Goal: Task Accomplishment & Management: Use online tool/utility

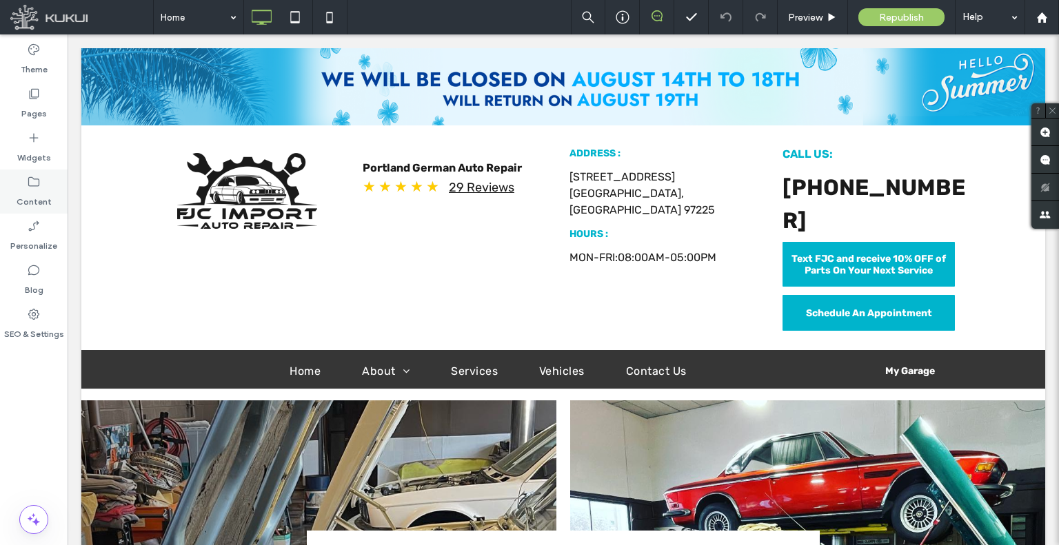
click at [43, 190] on label "Content" at bounding box center [34, 198] width 35 height 19
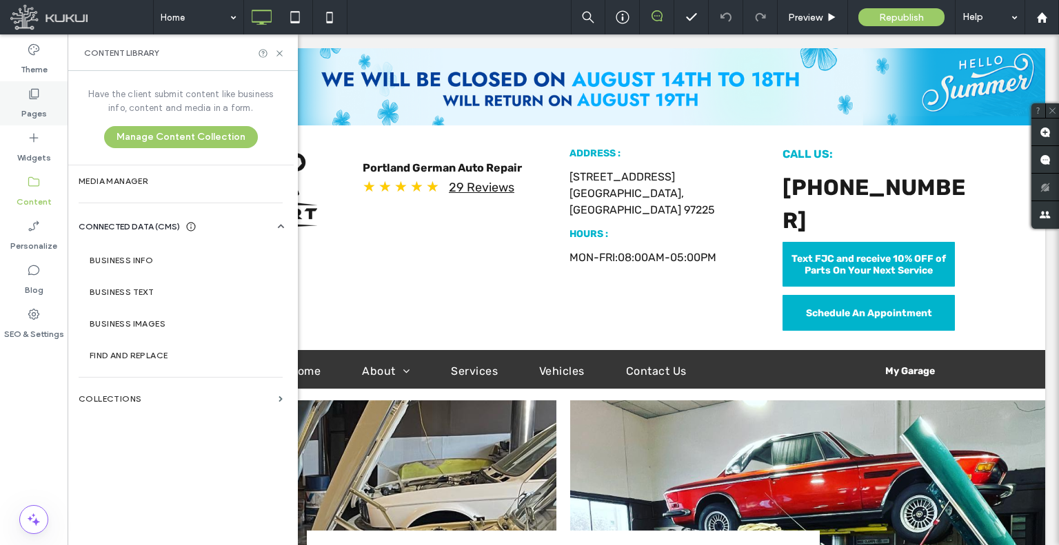
click at [32, 112] on label "Pages" at bounding box center [33, 110] width 25 height 19
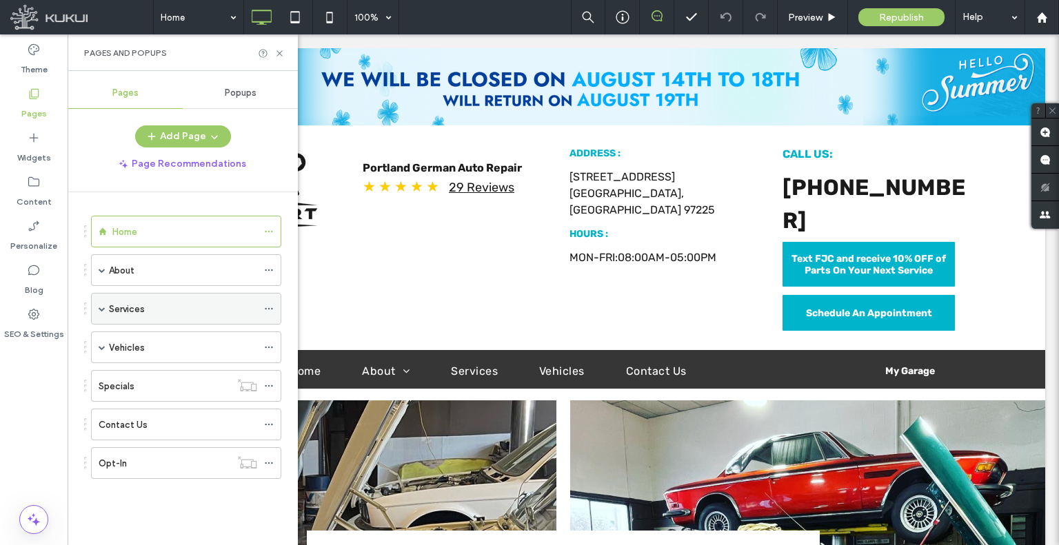
click at [105, 309] on span at bounding box center [102, 308] width 7 height 7
click at [270, 305] on icon at bounding box center [269, 309] width 10 height 10
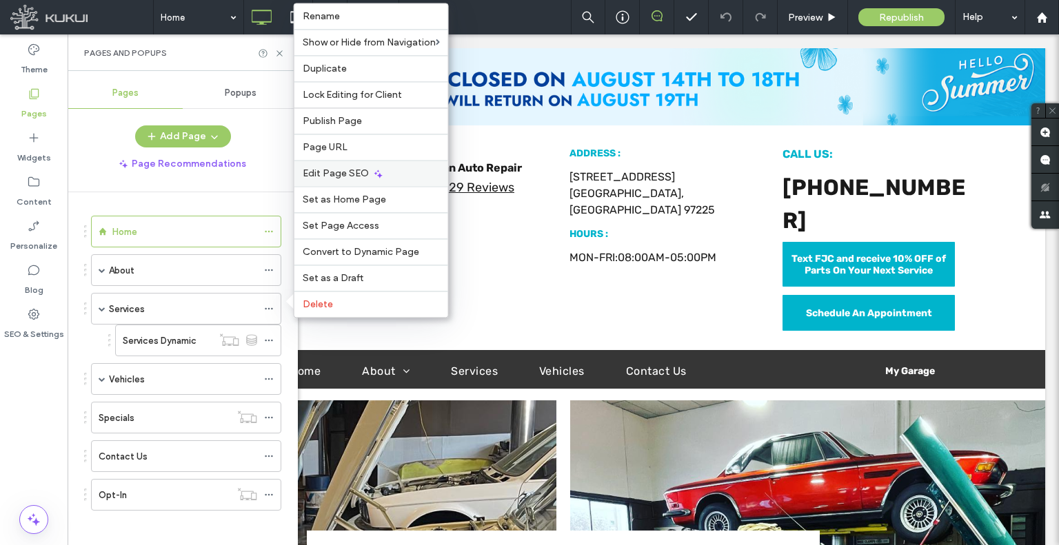
click at [334, 176] on span "Edit Page SEO" at bounding box center [336, 173] width 66 height 12
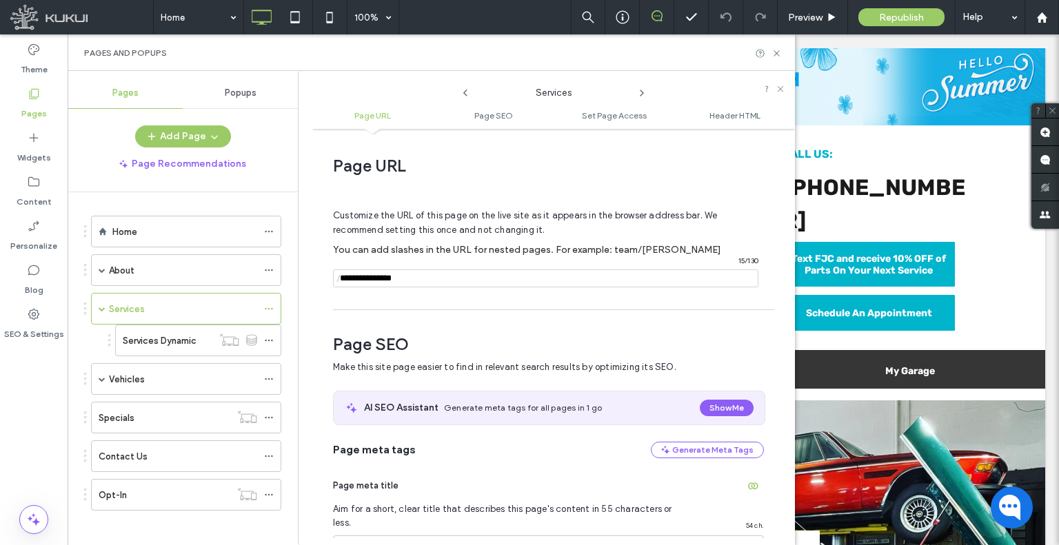
click at [645, 94] on icon at bounding box center [641, 93] width 11 height 11
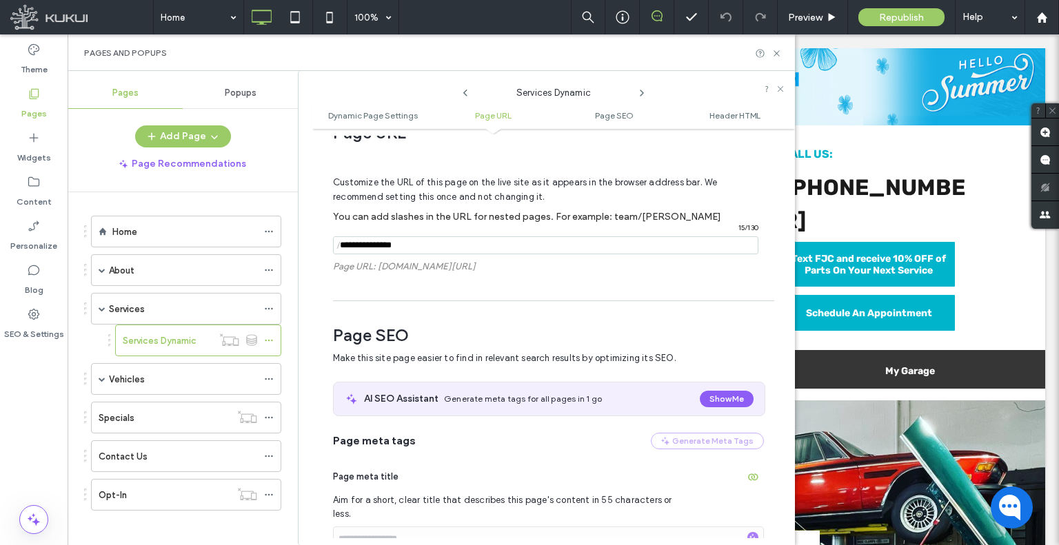
scroll to position [413, 0]
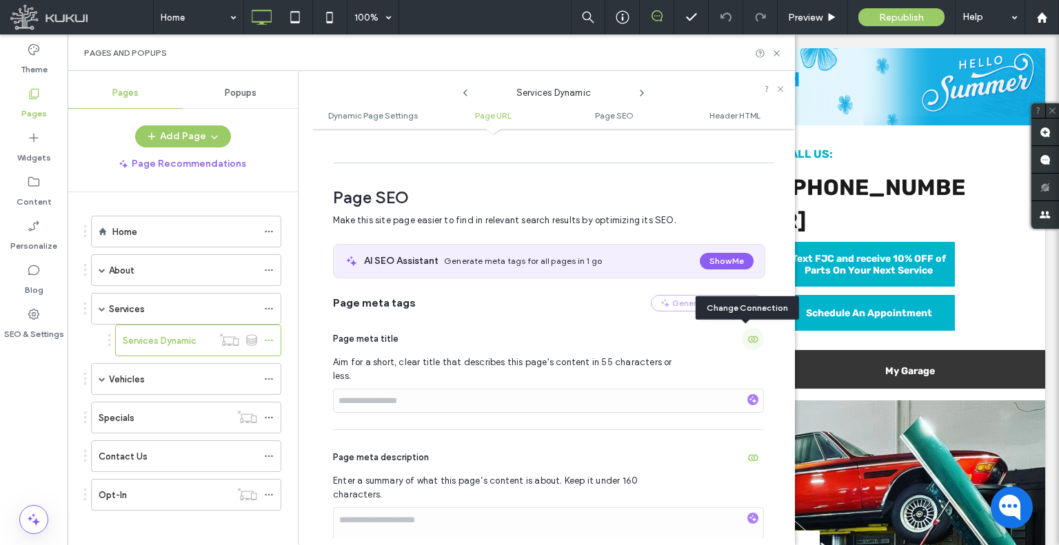
click at [747, 344] on icon "button" at bounding box center [752, 339] width 11 height 11
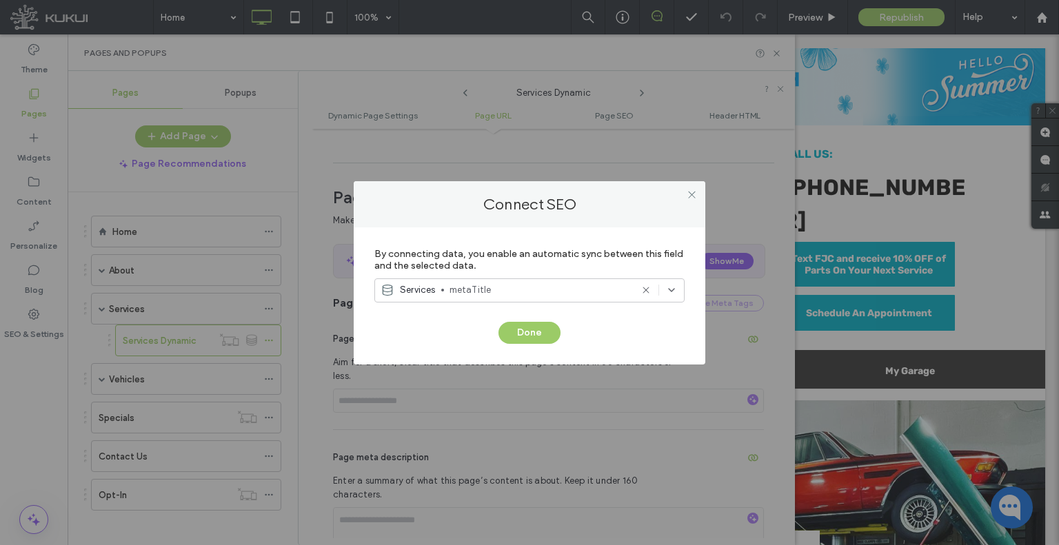
drag, startPoint x: 686, startPoint y: 190, endPoint x: 695, endPoint y: 218, distance: 29.6
click at [686, 190] on icon at bounding box center [691, 195] width 10 height 10
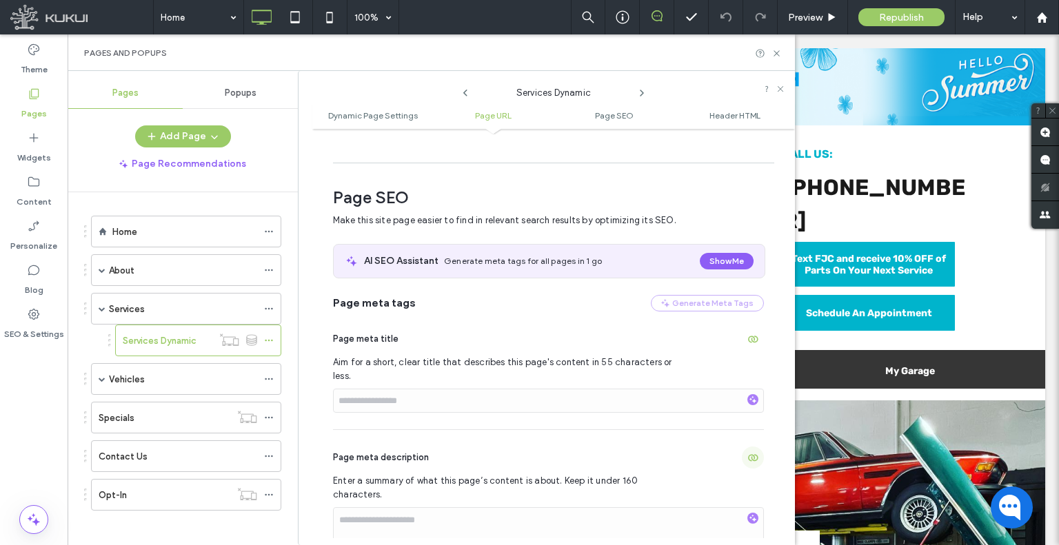
click at [747, 452] on icon "button" at bounding box center [752, 457] width 11 height 11
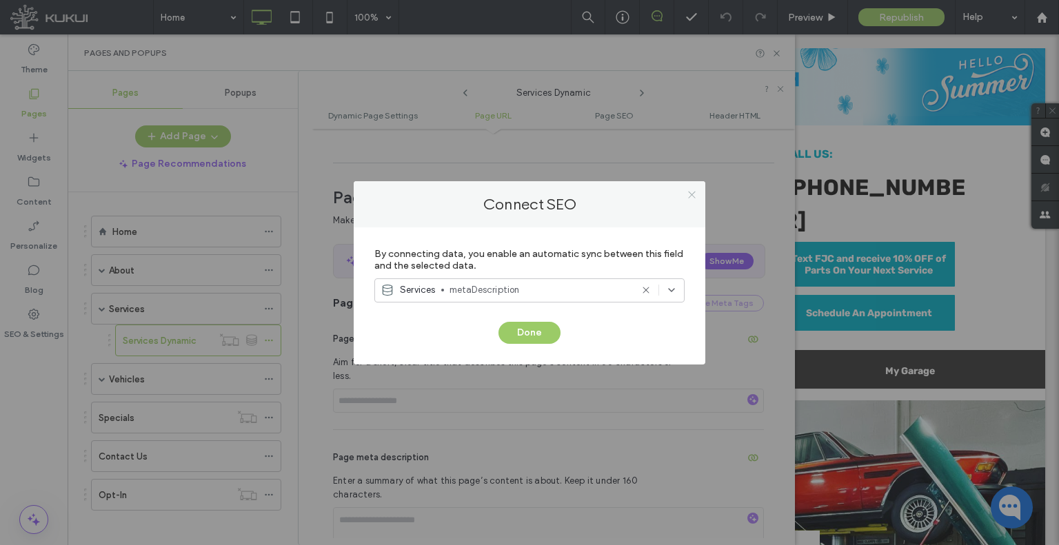
click at [694, 195] on icon at bounding box center [691, 195] width 10 height 10
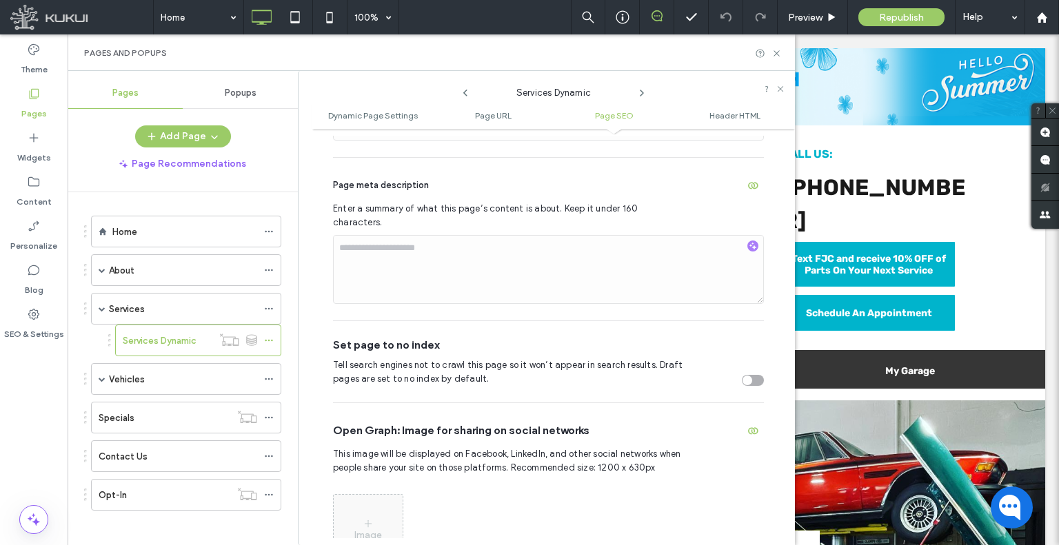
scroll to position [689, 0]
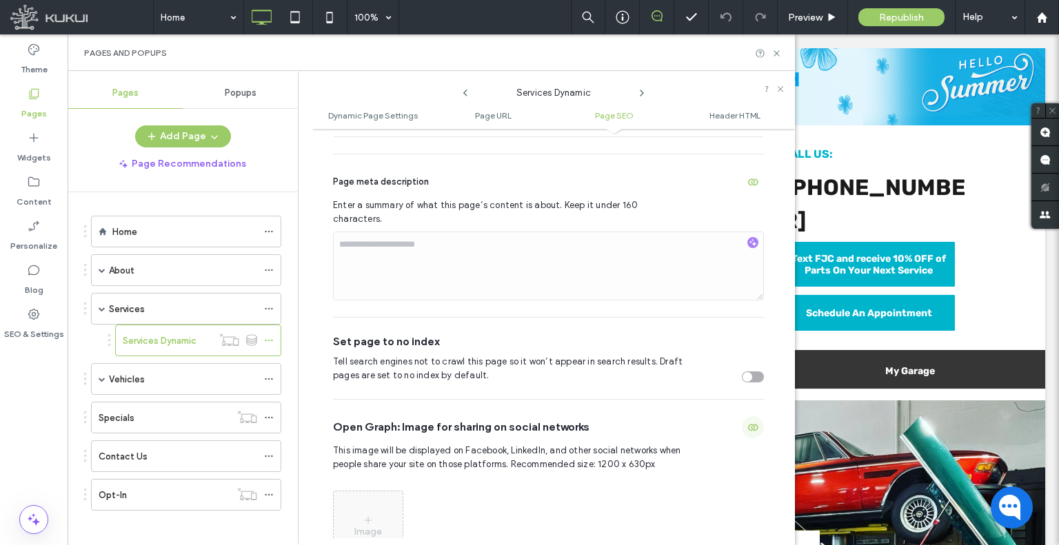
click at [748, 422] on icon "button" at bounding box center [752, 427] width 11 height 11
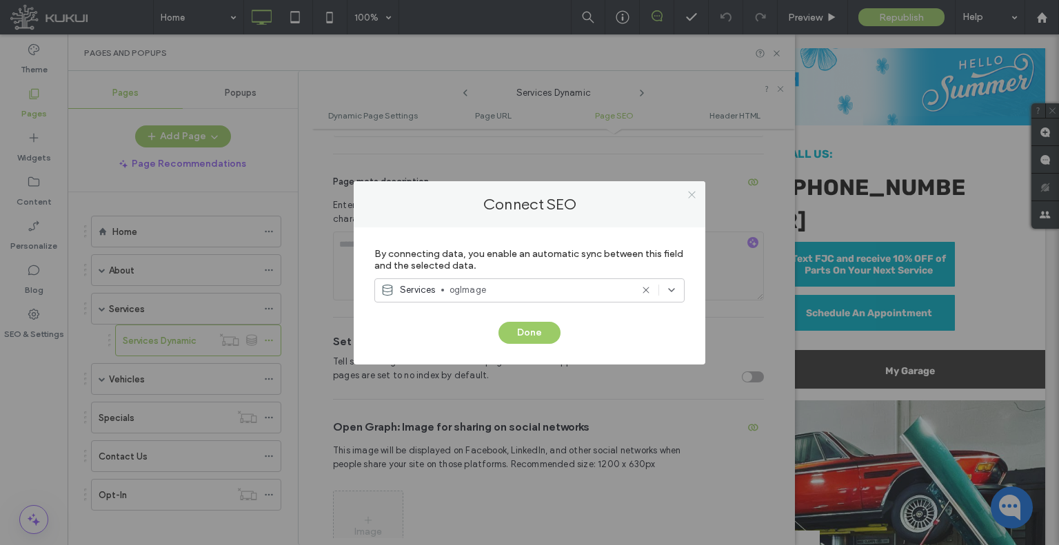
click at [696, 192] on icon at bounding box center [691, 195] width 10 height 10
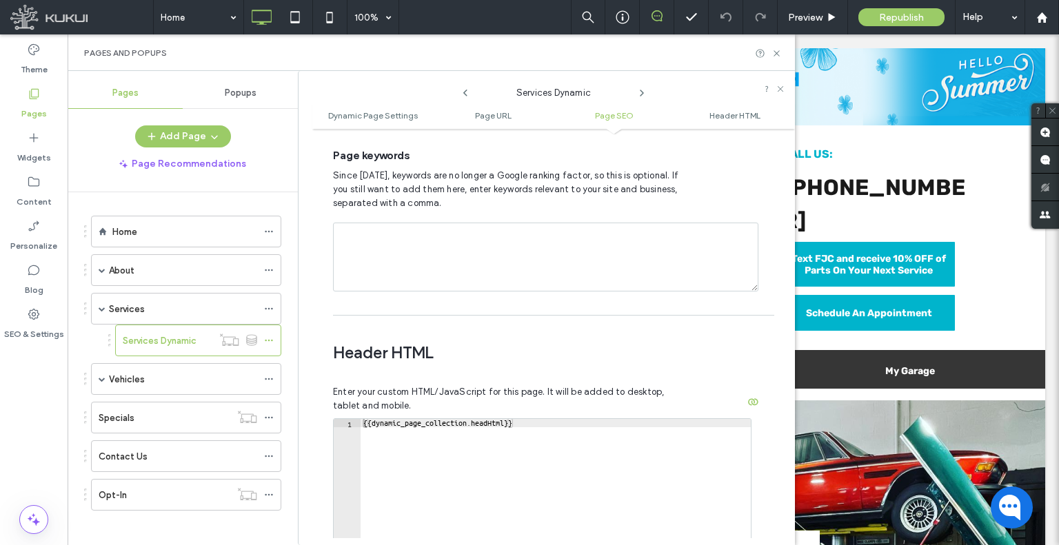
scroll to position [1172, 0]
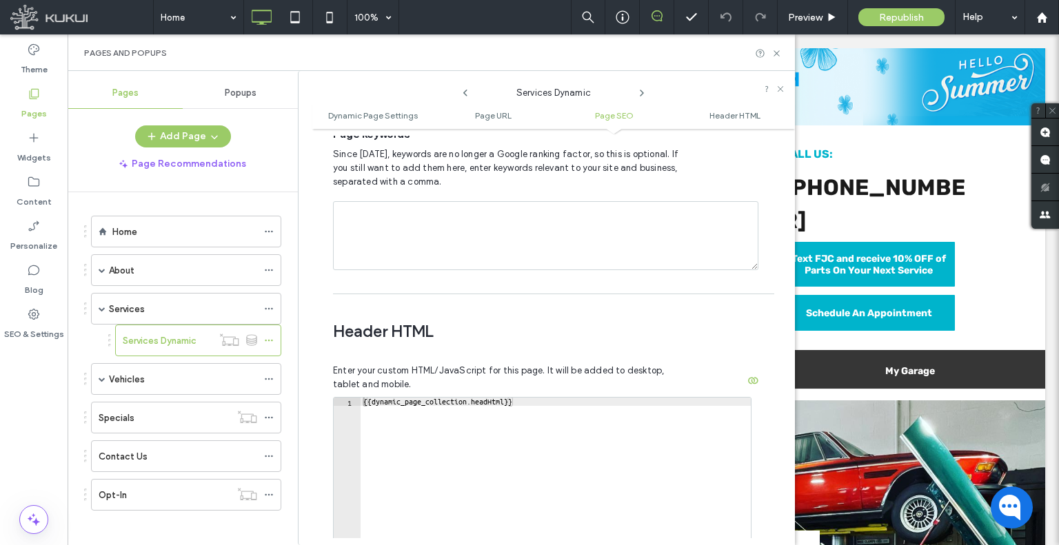
click at [642, 96] on icon at bounding box center [641, 93] width 11 height 11
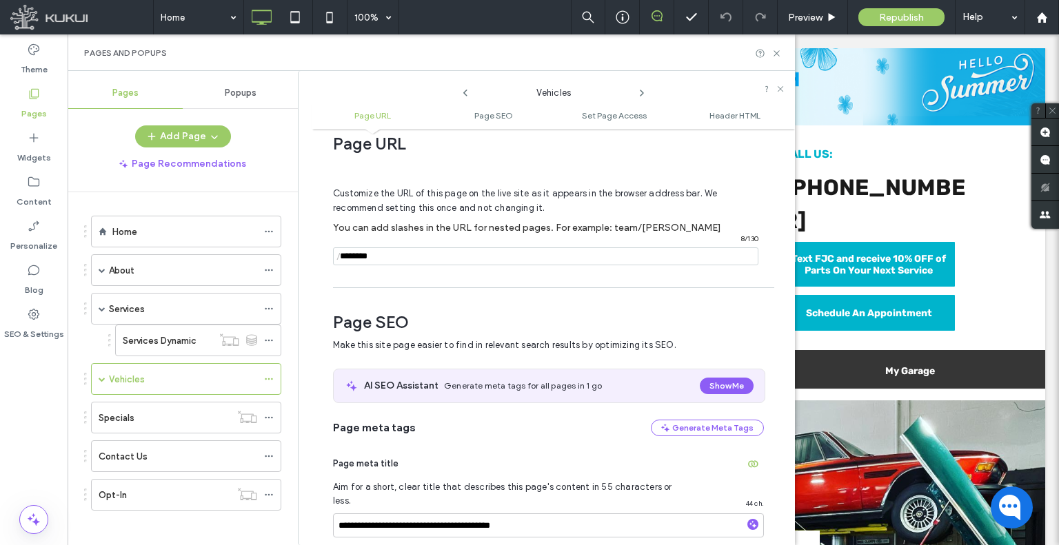
scroll to position [0, 0]
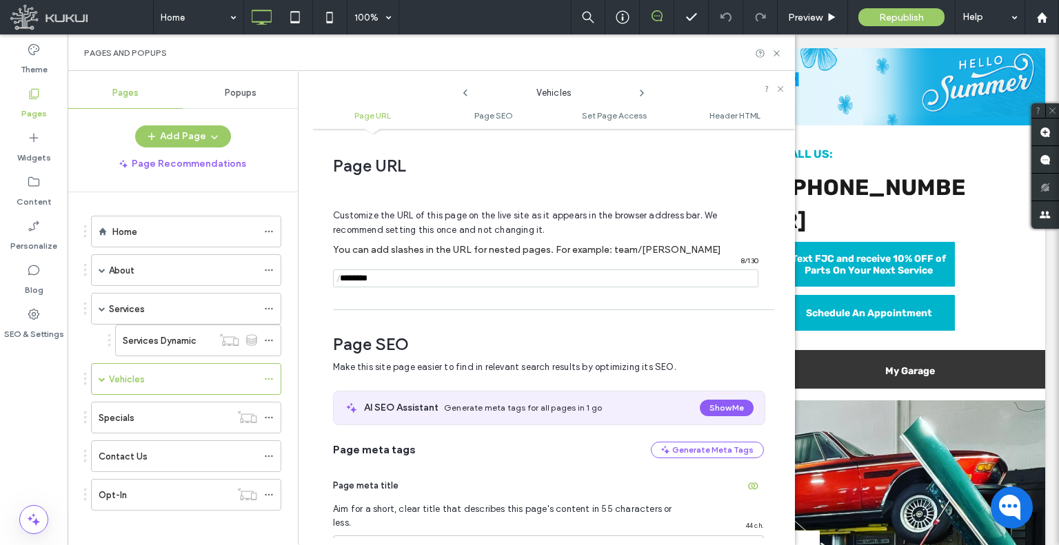
click at [643, 92] on icon at bounding box center [641, 93] width 11 height 11
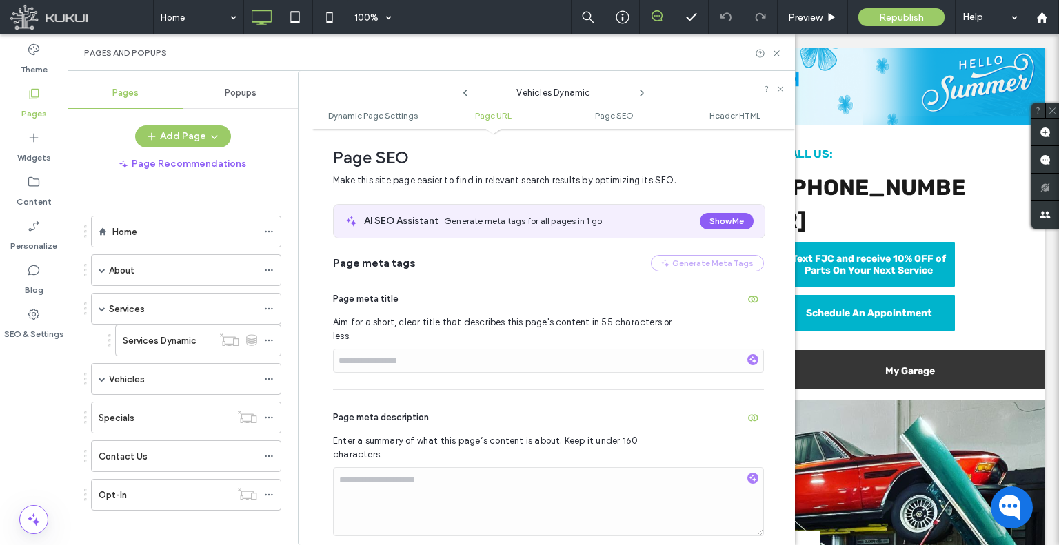
scroll to position [455, 0]
click at [750, 298] on use "button" at bounding box center [753, 298] width 10 height 7
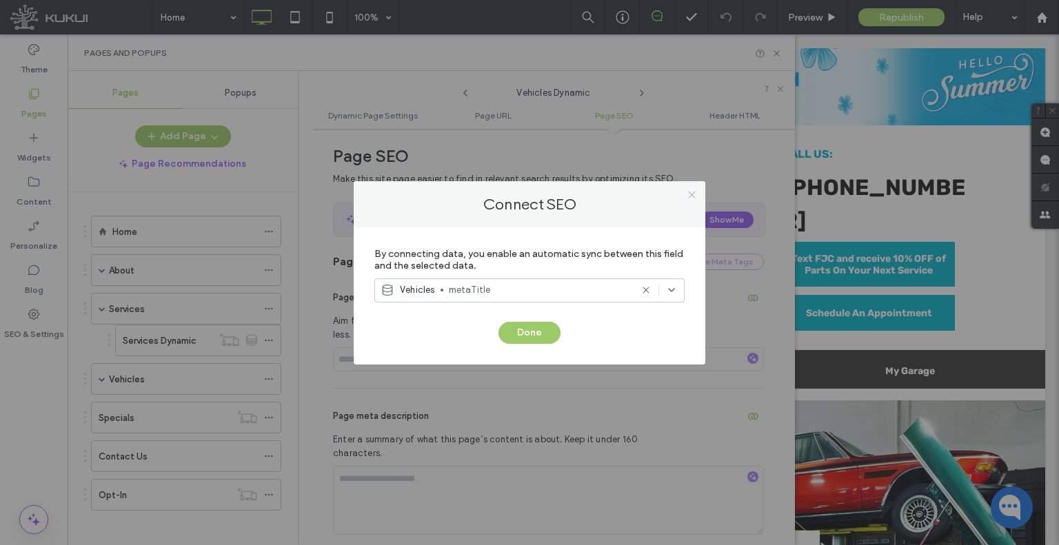
click at [691, 200] on icon at bounding box center [691, 195] width 10 height 10
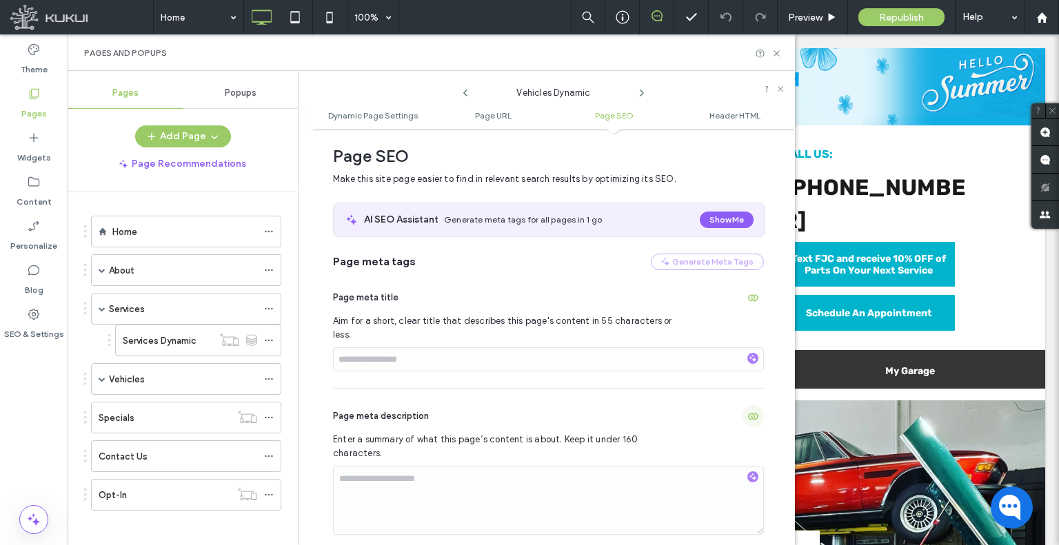
click at [748, 411] on icon "button" at bounding box center [752, 416] width 11 height 11
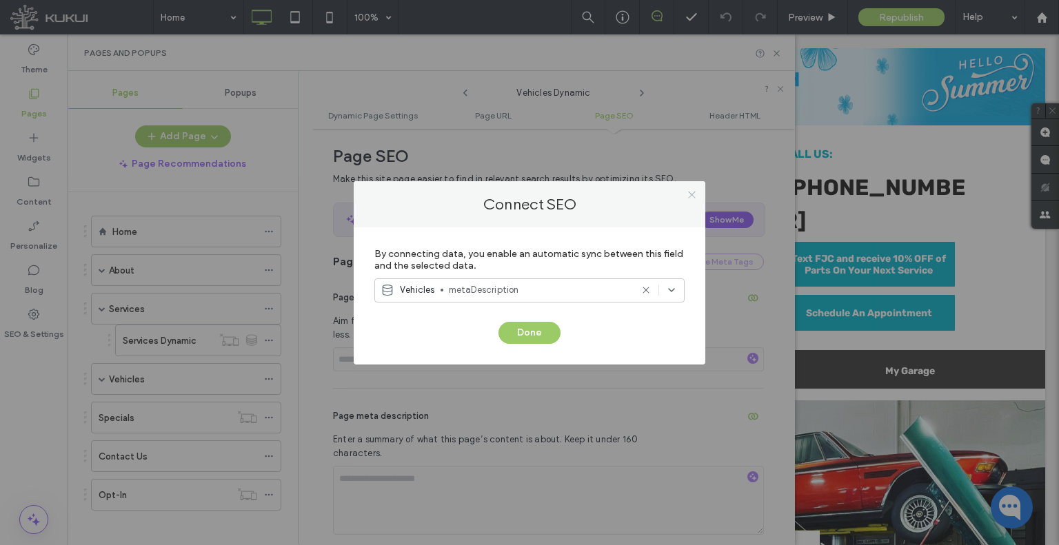
click at [691, 196] on icon at bounding box center [691, 195] width 10 height 10
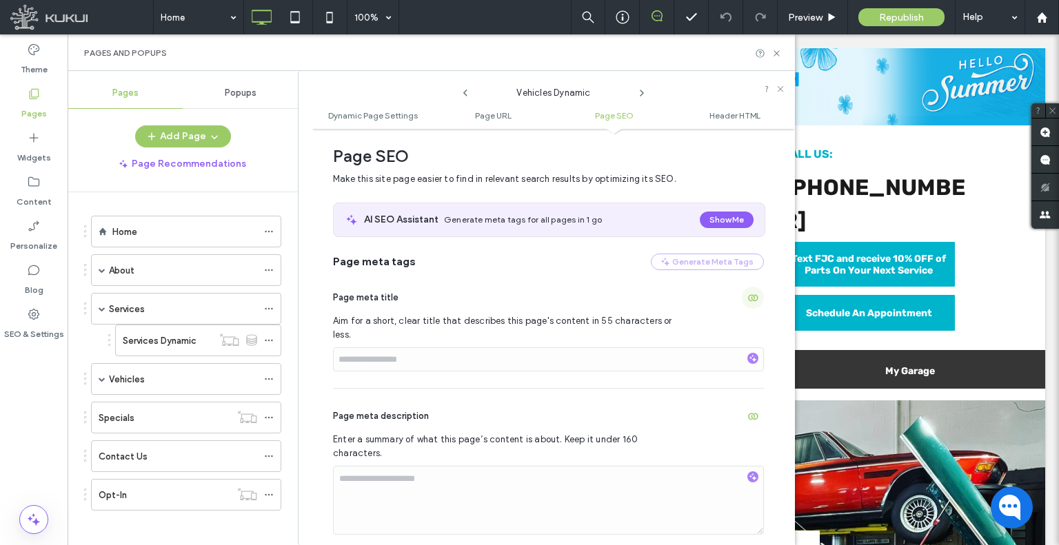
click at [742, 295] on span "button" at bounding box center [753, 298] width 22 height 22
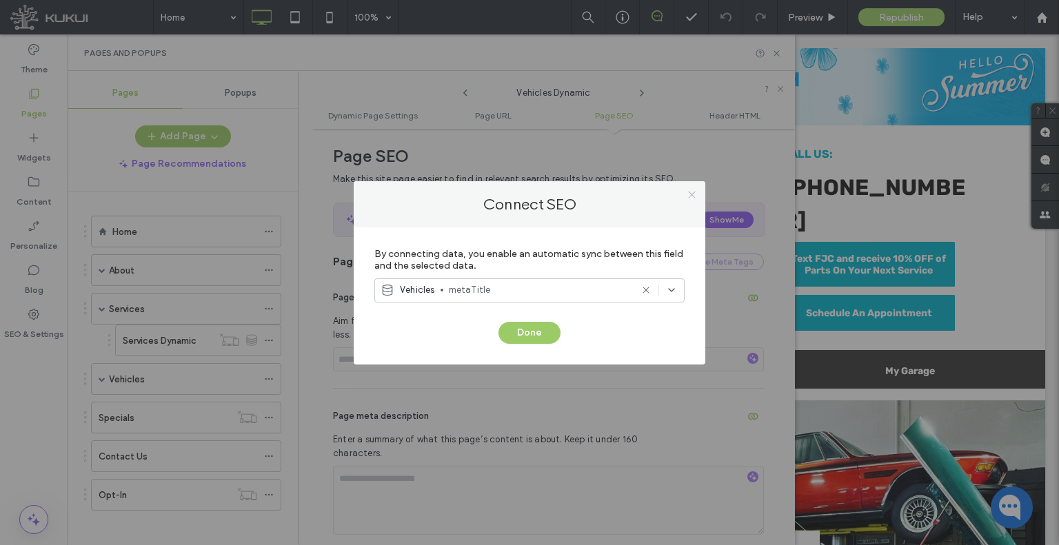
click at [686, 195] on div at bounding box center [691, 195] width 21 height 21
click at [690, 201] on span at bounding box center [691, 195] width 10 height 21
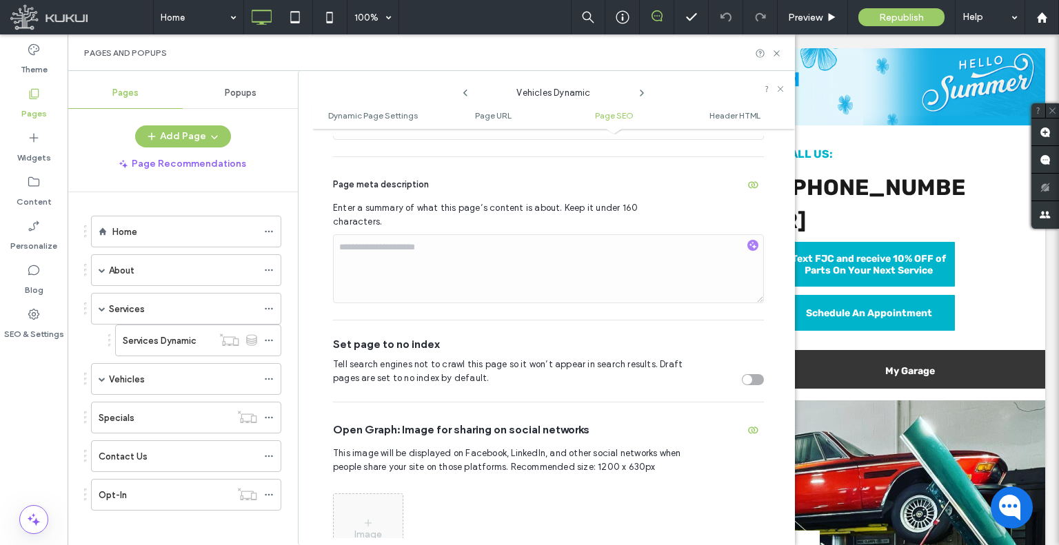
scroll to position [730, 0]
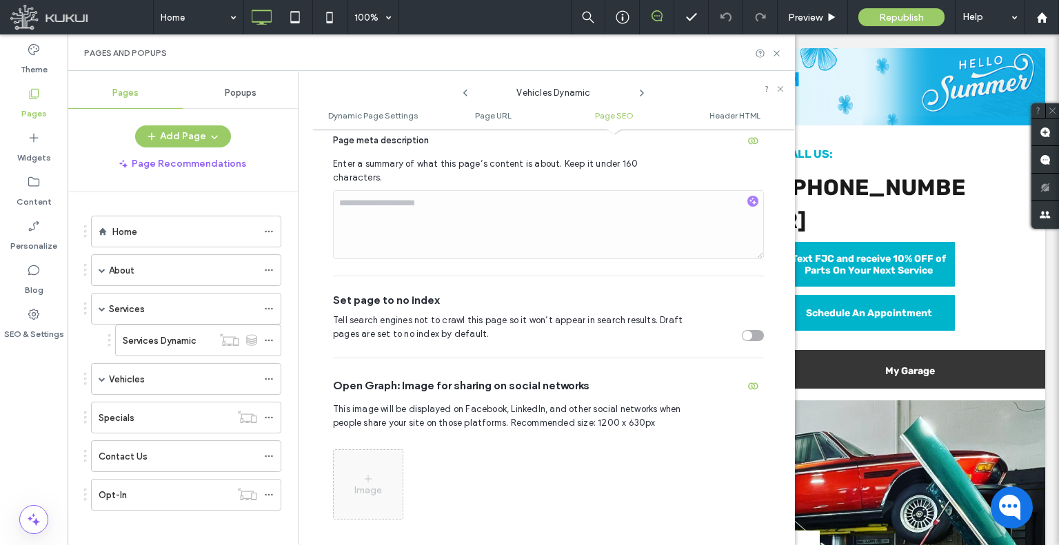
click at [745, 371] on div "Open Graph: Image for sharing on social networks This image will be displayed o…" at bounding box center [548, 454] width 431 height 192
click at [747, 380] on icon "button" at bounding box center [752, 385] width 11 height 11
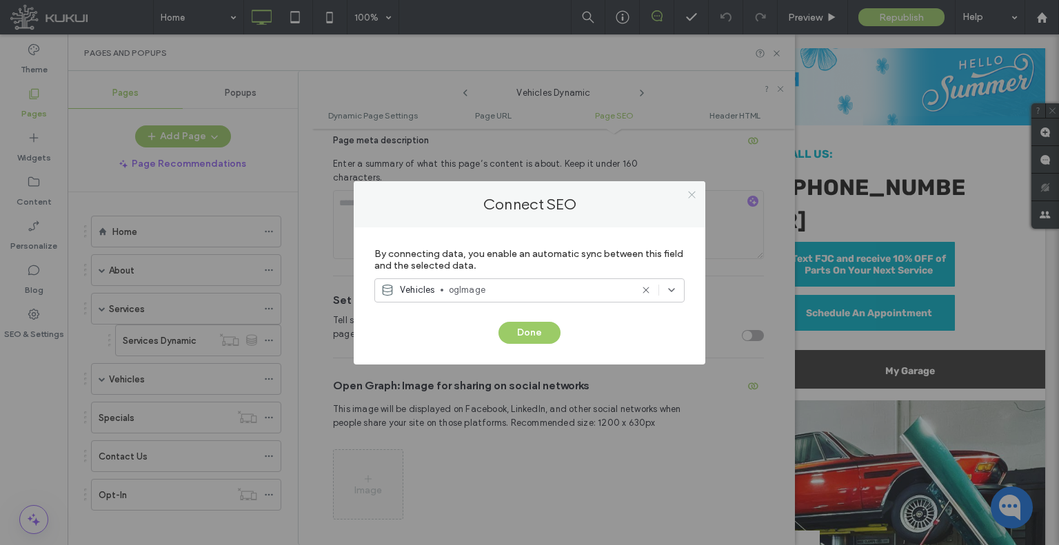
click at [690, 196] on use at bounding box center [691, 195] width 7 height 7
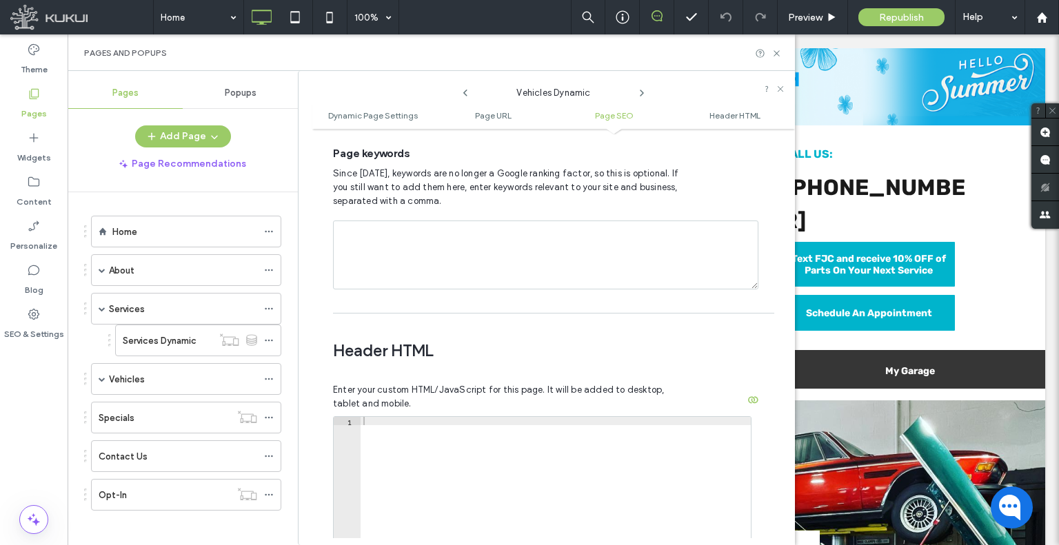
scroll to position [1144, 0]
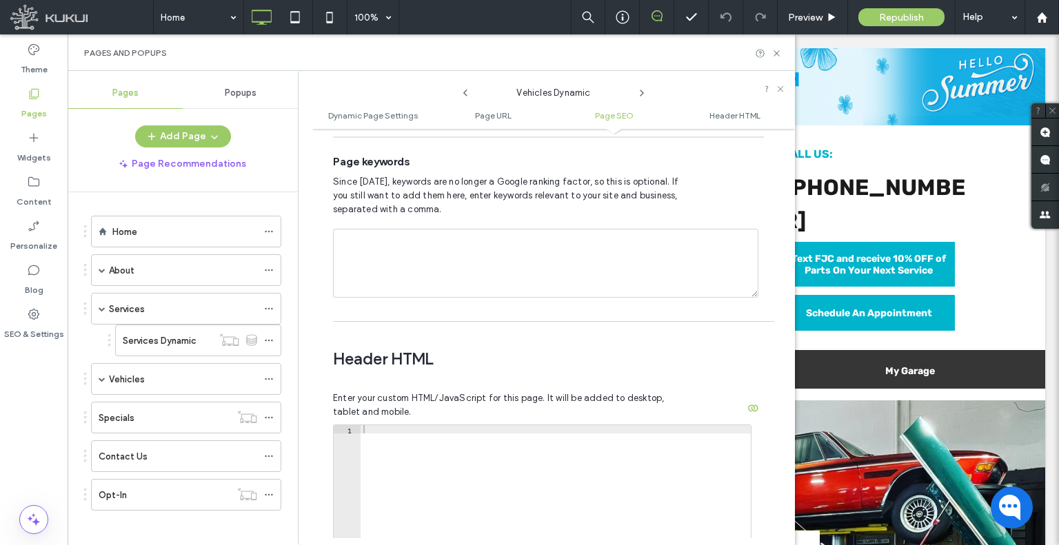
click at [376, 329] on div "Header HTML Enter your custom HTML/JavaScript for this page. It will be added t…" at bounding box center [548, 548] width 431 height 438
click at [378, 329] on div "Header HTML Enter your custom HTML/JavaScript for this page. It will be added t…" at bounding box center [548, 548] width 431 height 438
click at [378, 349] on span "Header HTML" at bounding box center [548, 359] width 431 height 21
click at [386, 349] on span "Header HTML" at bounding box center [548, 359] width 431 height 21
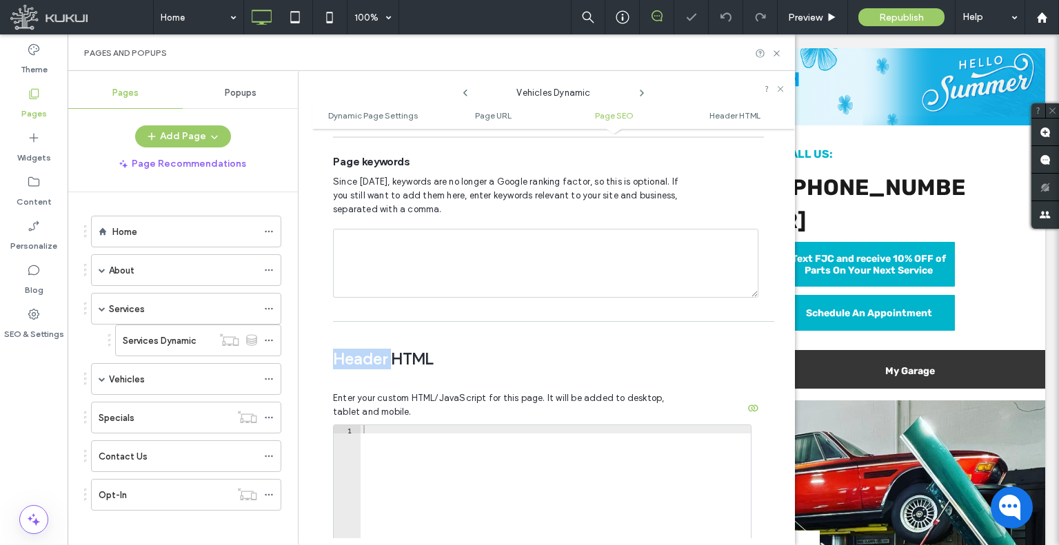
click at [386, 349] on span "Header HTML" at bounding box center [548, 359] width 431 height 21
click at [19, 67] on div "Theme" at bounding box center [34, 59] width 68 height 44
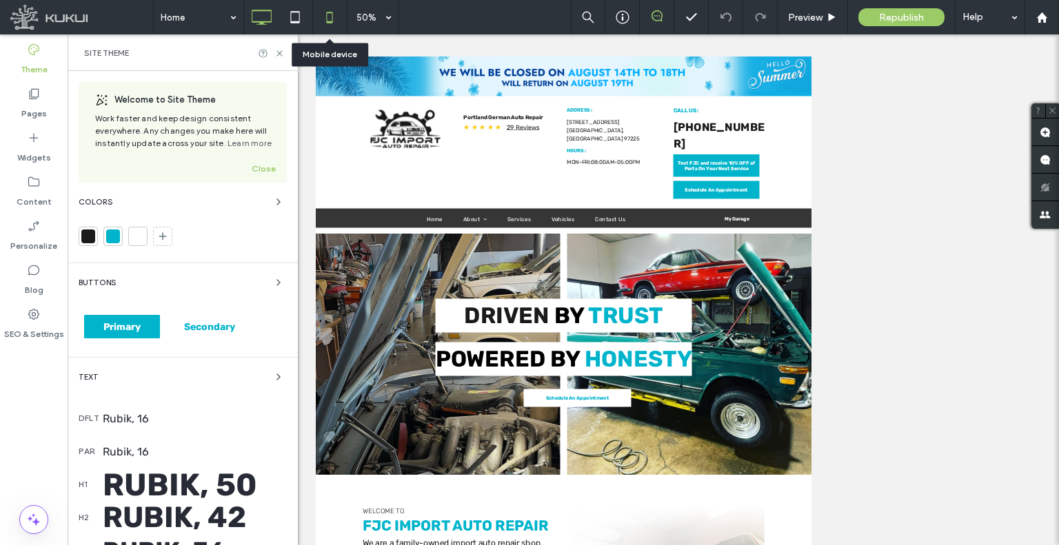
click at [336, 8] on icon at bounding box center [330, 17] width 28 height 28
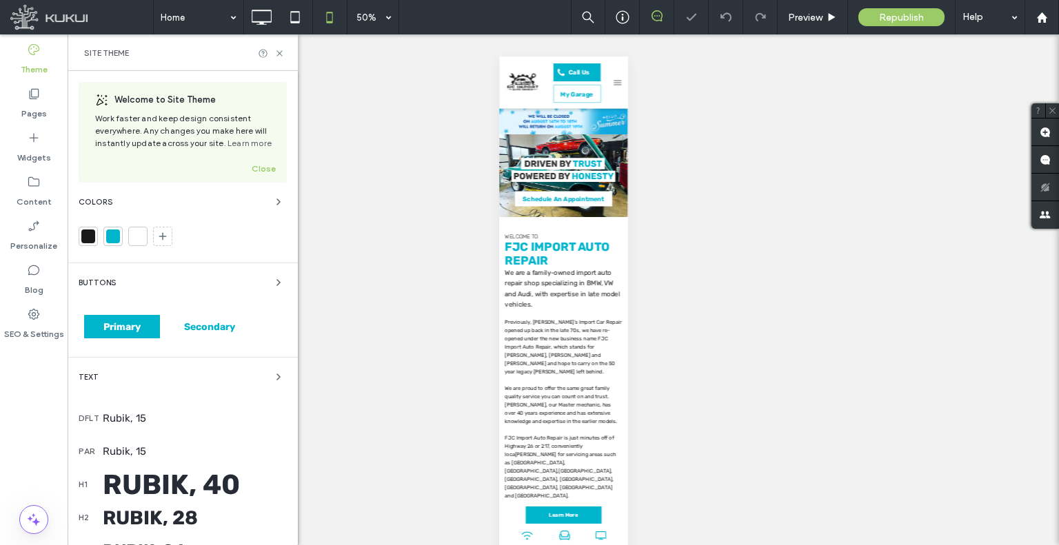
scroll to position [0, 0]
click at [263, 18] on icon at bounding box center [261, 17] width 28 height 28
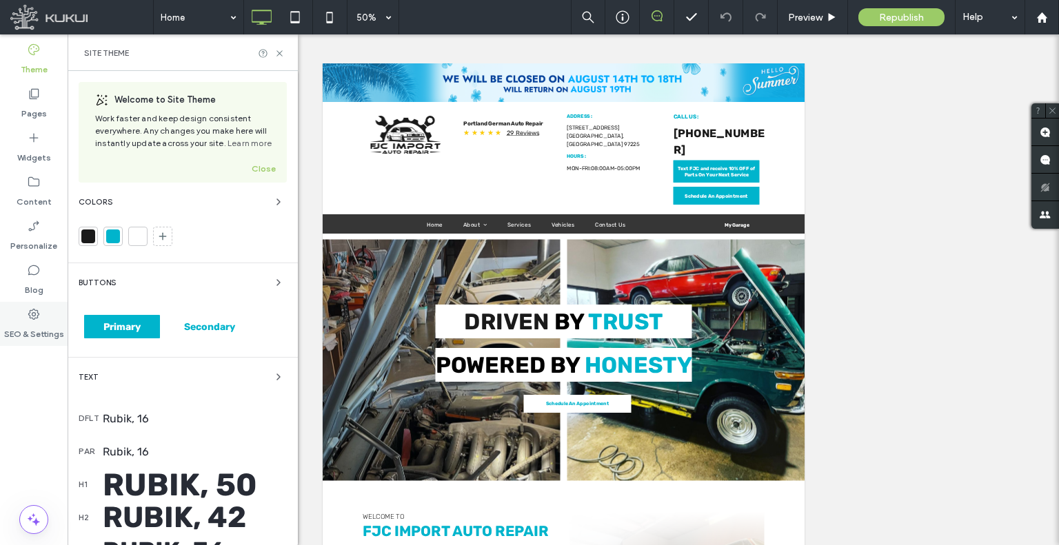
click at [29, 308] on icon at bounding box center [34, 314] width 14 height 14
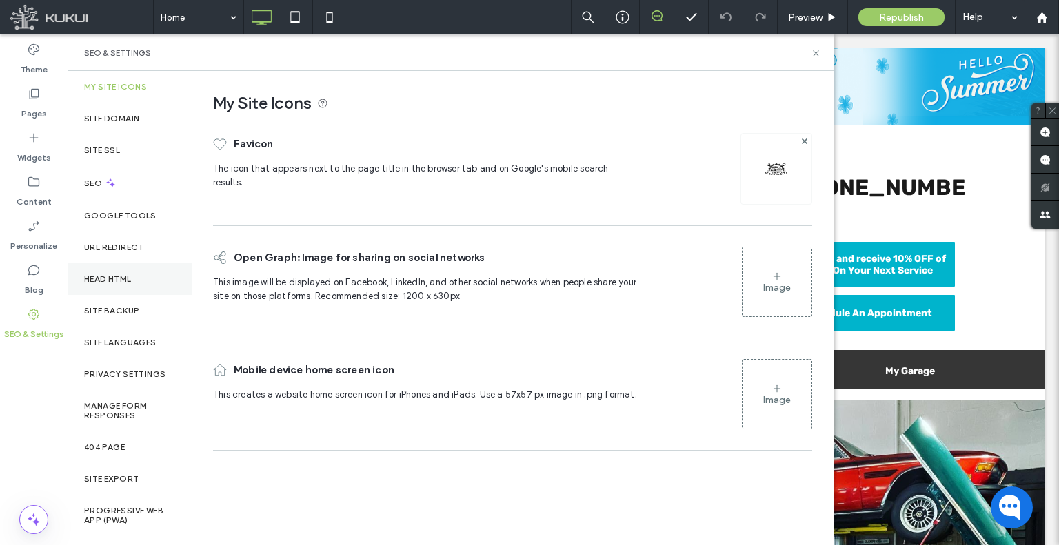
click at [101, 273] on div "Head HTML" at bounding box center [130, 279] width 124 height 32
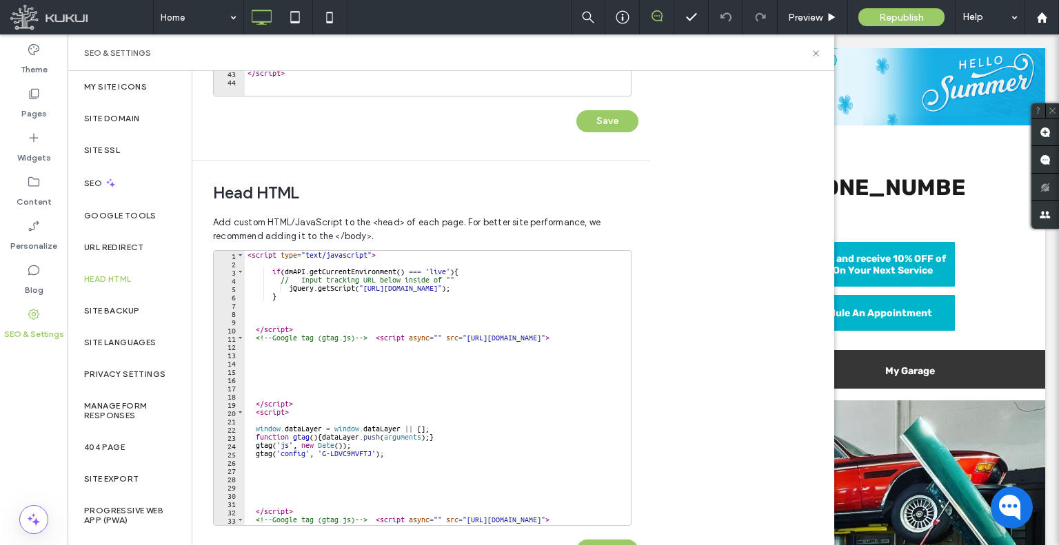
scroll to position [329, 0]
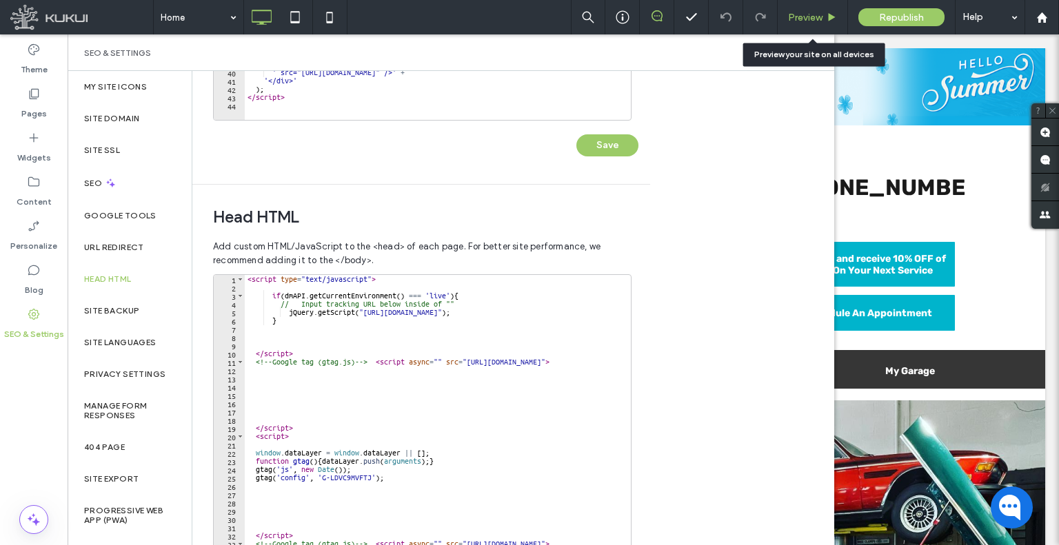
click at [796, 17] on span "Preview" at bounding box center [805, 18] width 34 height 12
